Goal: Task Accomplishment & Management: Manage account settings

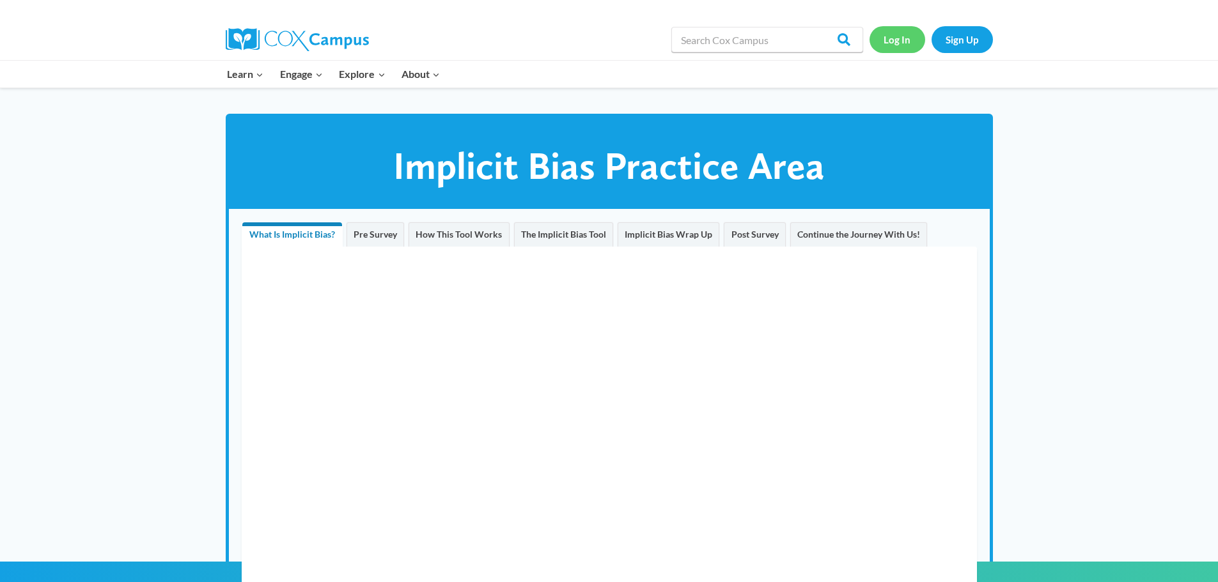
click at [897, 45] on link "Log In" at bounding box center [897, 39] width 56 height 26
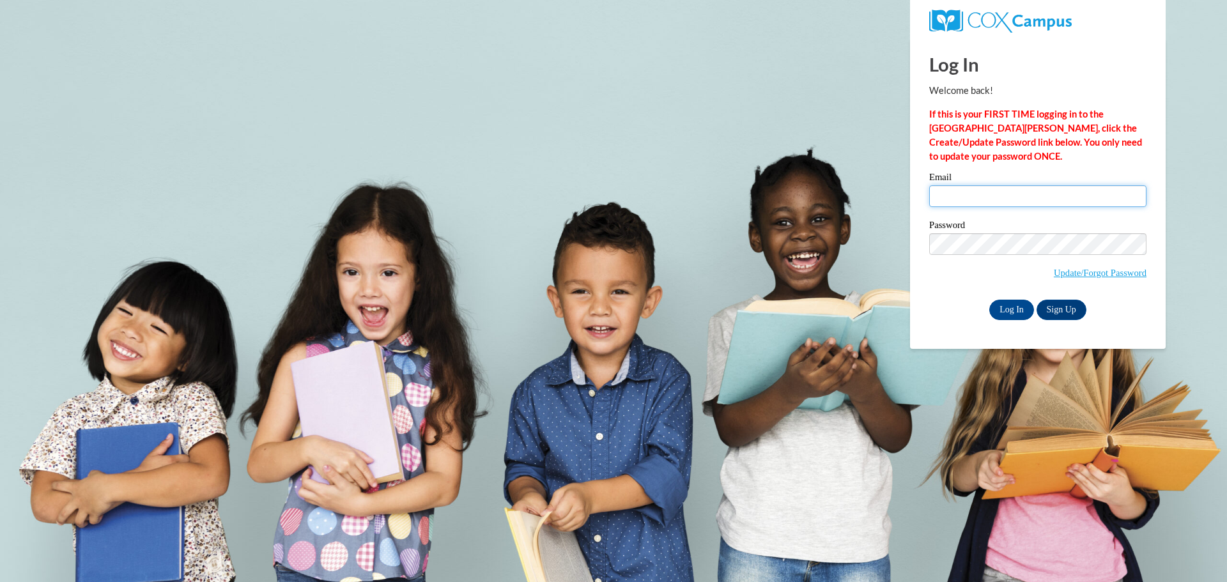
click at [966, 203] on input "Email" at bounding box center [1038, 196] width 217 height 22
type input "ronnie@lametrochamber.com"
click at [1016, 304] on input "Log In" at bounding box center [1012, 310] width 45 height 20
